Goal: Find specific page/section: Find specific page/section

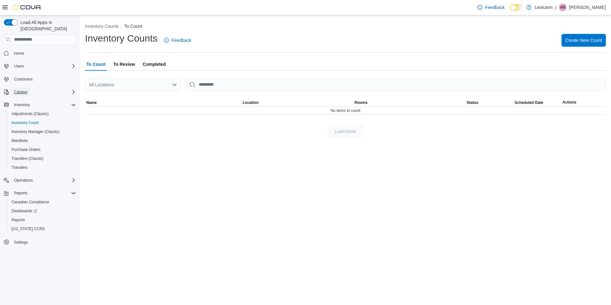
click at [19, 89] on span "Catalog" at bounding box center [20, 91] width 13 height 5
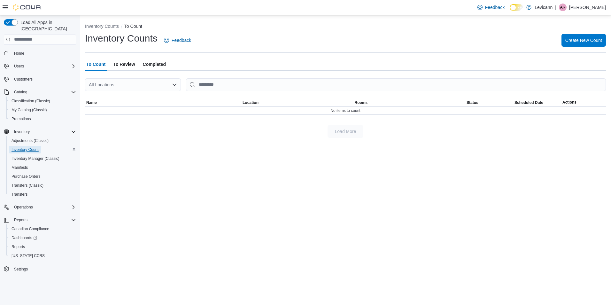
click at [18, 147] on span "Inventory Count" at bounding box center [25, 149] width 27 height 5
click at [15, 89] on span "Catalog" at bounding box center [20, 91] width 13 height 5
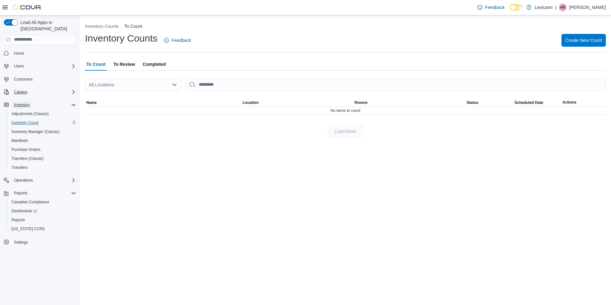
click at [25, 102] on span "Inventory" at bounding box center [22, 104] width 16 height 5
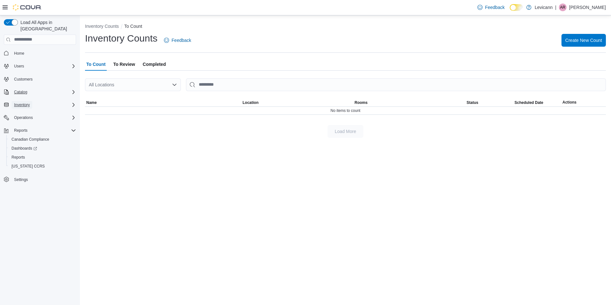
click at [25, 102] on span "Inventory" at bounding box center [22, 104] width 16 height 5
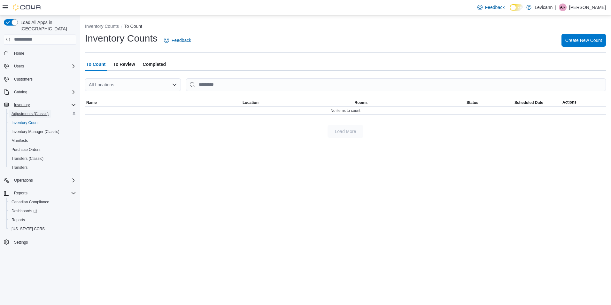
click at [27, 111] on span "Adjustments (Classic)" at bounding box center [30, 113] width 37 height 5
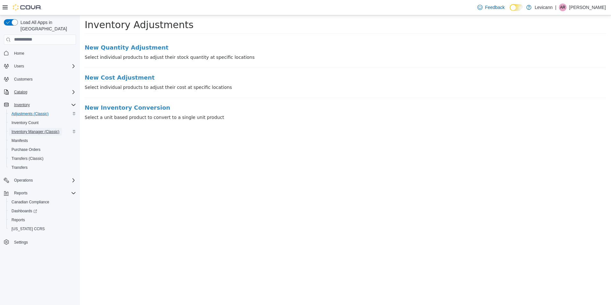
click at [29, 129] on span "Inventory Manager (Classic)" at bounding box center [36, 131] width 48 height 5
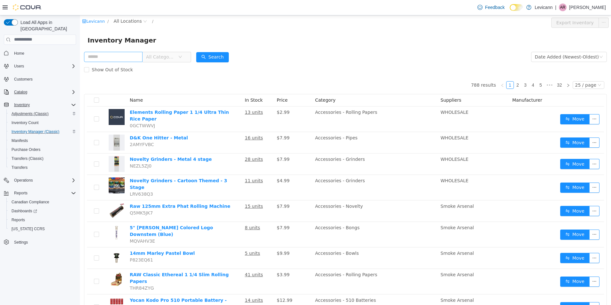
click at [128, 58] on input "text" at bounding box center [113, 56] width 58 height 10
type input "**********"
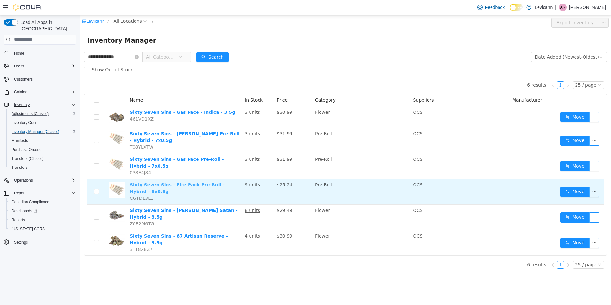
click at [169, 182] on link "Sixty Seven Sins - Fire Pack Pre-Roll - Hybrid - 5x0.5g" at bounding box center [177, 188] width 95 height 12
click at [153, 179] on td "Sixty Seven Sins - Fire Pack Pre-Roll - Hybrid - 5x0.5g CGTD13L1" at bounding box center [184, 192] width 115 height 26
click at [153, 182] on link "Sixty Seven Sins - Fire Pack Pre-Roll - Hybrid - 5x0.5g" at bounding box center [177, 188] width 95 height 12
